Goal: Check status

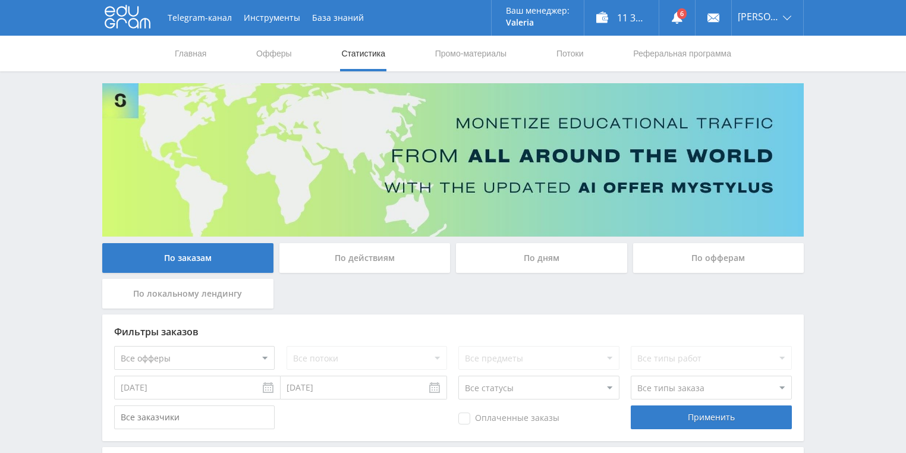
scroll to position [238, 0]
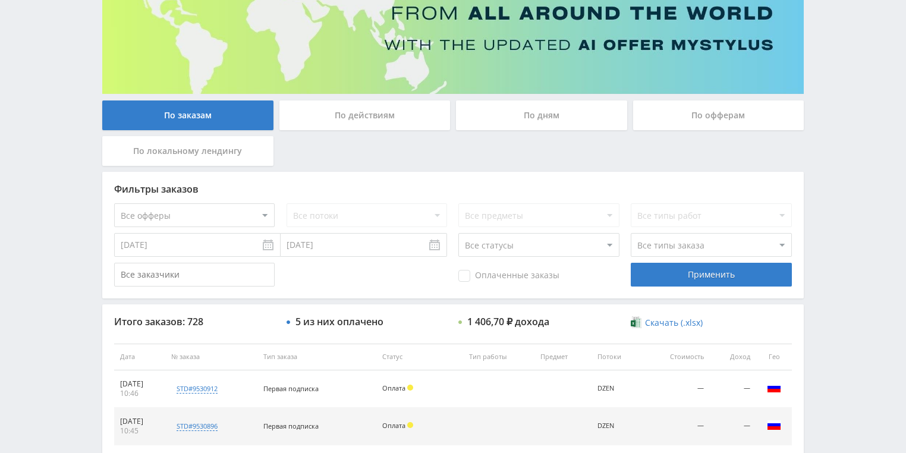
drag, startPoint x: 370, startPoint y: 119, endPoint x: 385, endPoint y: 121, distance: 15.1
click at [371, 119] on div "По действиям" at bounding box center [364, 115] width 171 height 30
click at [0, 0] on input "По действиям" at bounding box center [0, 0] width 0 height 0
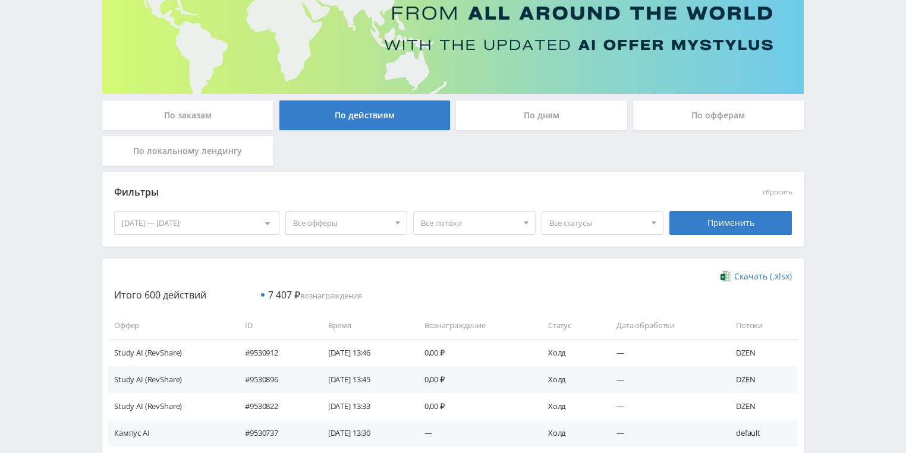
click at [512, 113] on div "По дням" at bounding box center [541, 115] width 171 height 30
click at [0, 0] on input "По дням" at bounding box center [0, 0] width 0 height 0
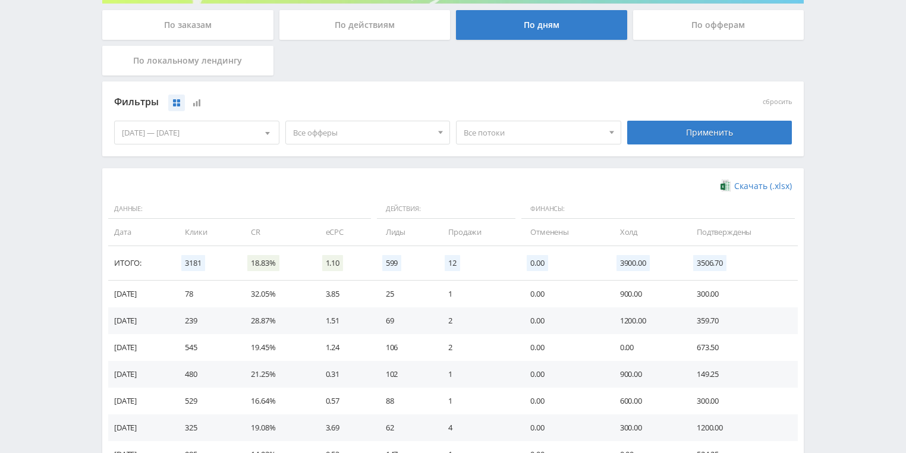
scroll to position [324, 0]
